Goal: Navigation & Orientation: Find specific page/section

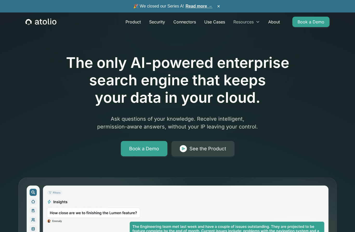
click at [251, 22] on div "Resources" at bounding box center [243, 22] width 20 height 6
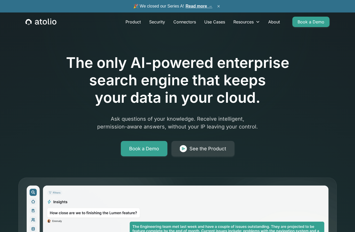
click at [221, 8] on button "×" at bounding box center [218, 6] width 6 height 6
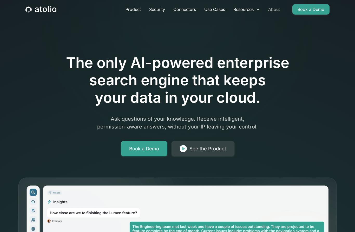
click at [275, 9] on link "About" at bounding box center [274, 9] width 20 height 10
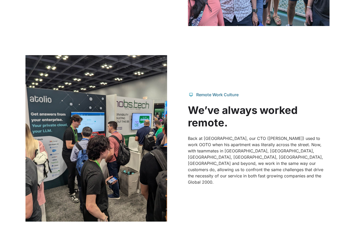
scroll to position [482, 0]
click at [234, 98] on div "Remote Work Culture" at bounding box center [217, 95] width 42 height 6
click at [225, 116] on div "Remote Work Culture We’ve always worked remote. Back at [GEOGRAPHIC_DATA], our …" at bounding box center [177, 138] width 304 height 166
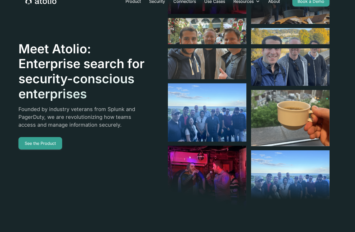
scroll to position [0, 0]
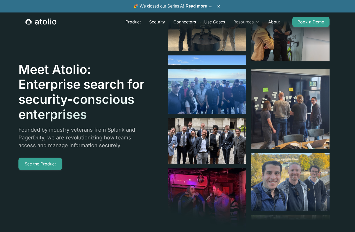
click at [257, 22] on icon at bounding box center [258, 22] width 4 height 4
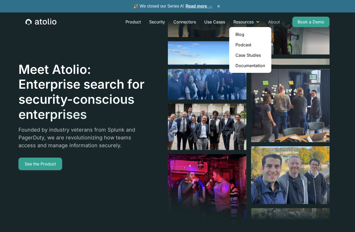
click at [279, 23] on link "About" at bounding box center [274, 22] width 20 height 10
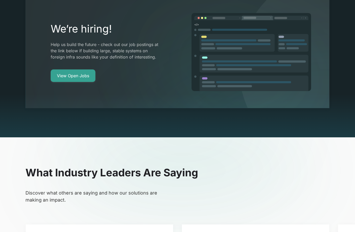
scroll to position [1040, 0]
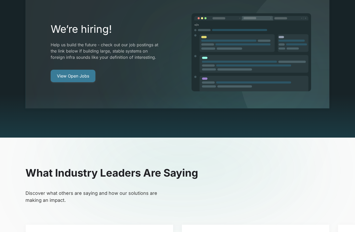
click at [59, 82] on link "View Open Jobs" at bounding box center [73, 76] width 45 height 12
